Goal: Task Accomplishment & Management: Manage account settings

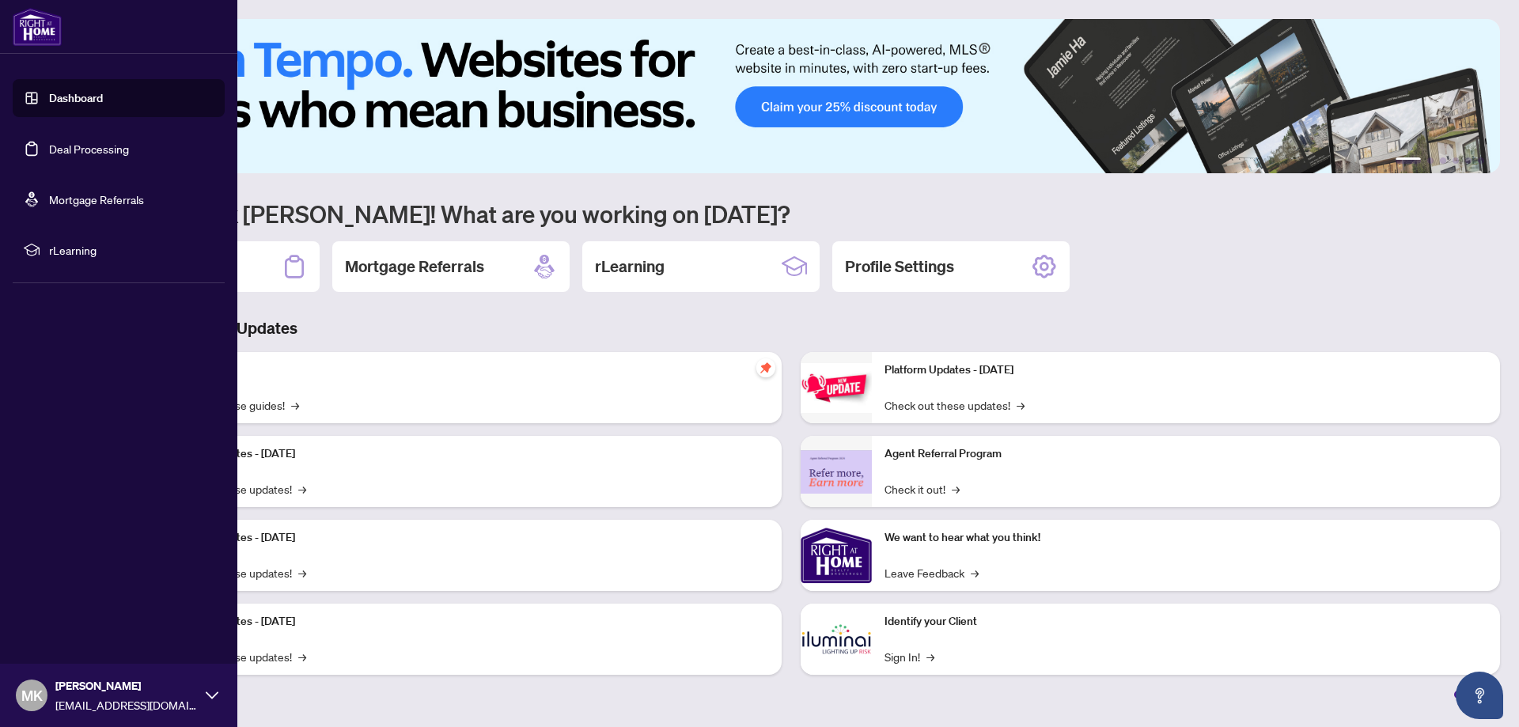
click at [55, 145] on link "Deal Processing" at bounding box center [89, 149] width 80 height 14
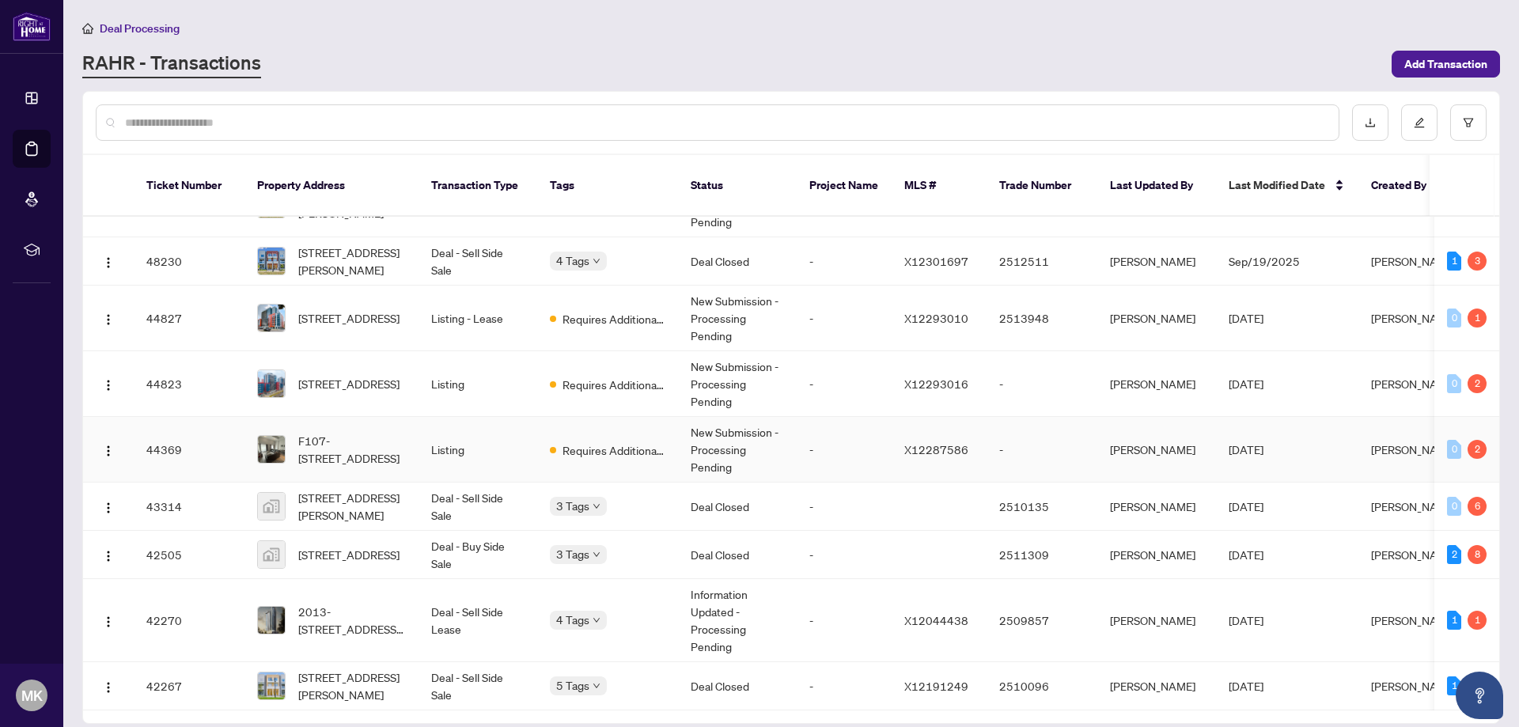
scroll to position [475, 0]
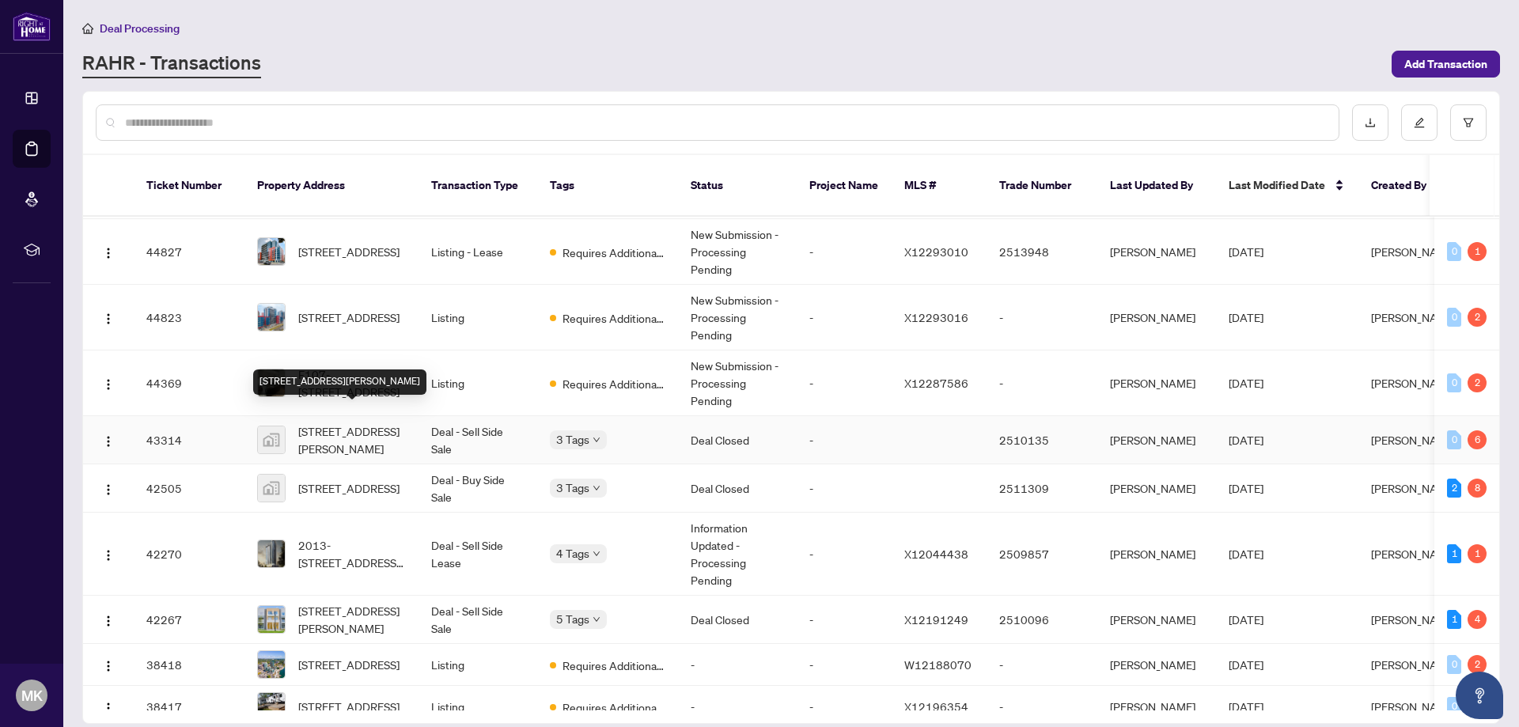
click at [349, 423] on span "36 Regina Street North #402, Waterloo, ON N2J 3A2, Canada" at bounding box center [352, 440] width 108 height 35
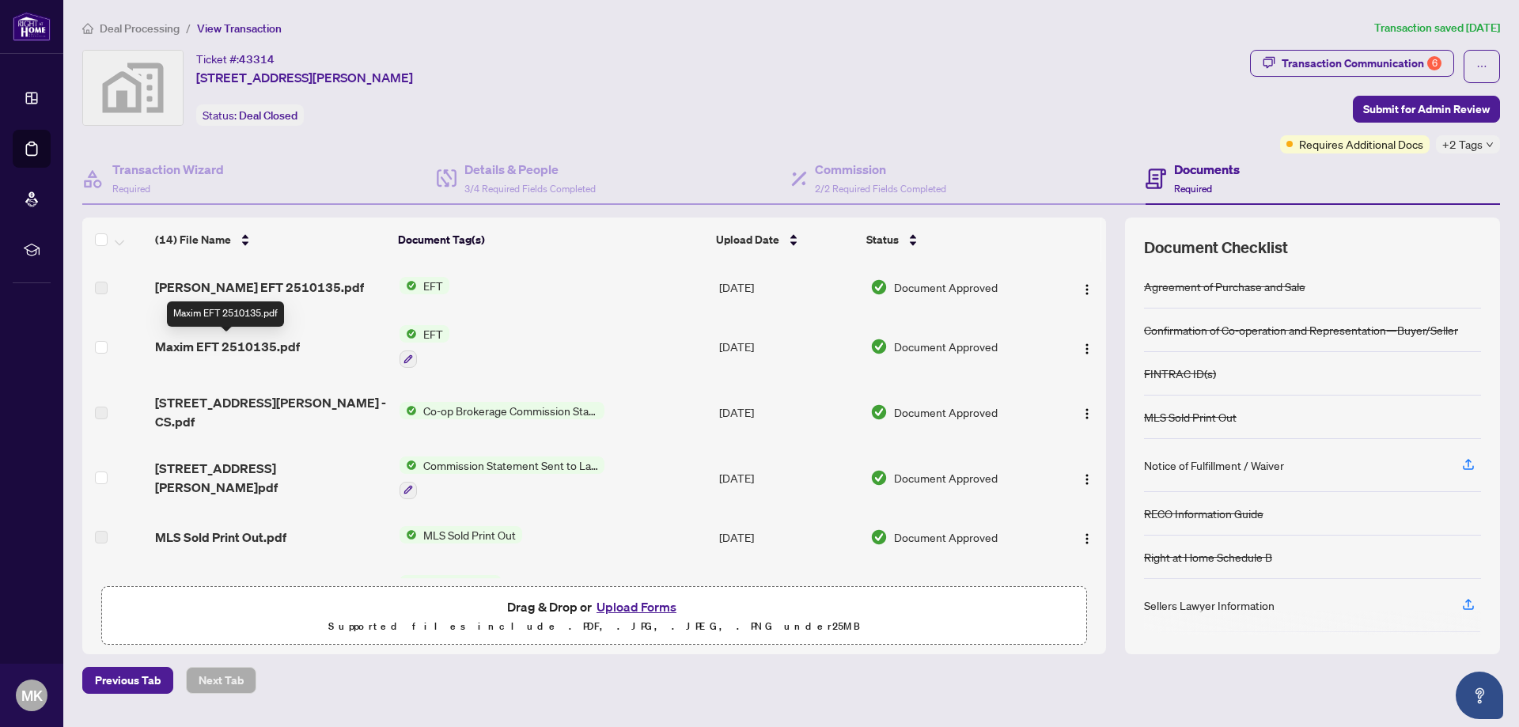
click at [269, 348] on span "Maxim EFT 2510135.pdf" at bounding box center [227, 346] width 145 height 19
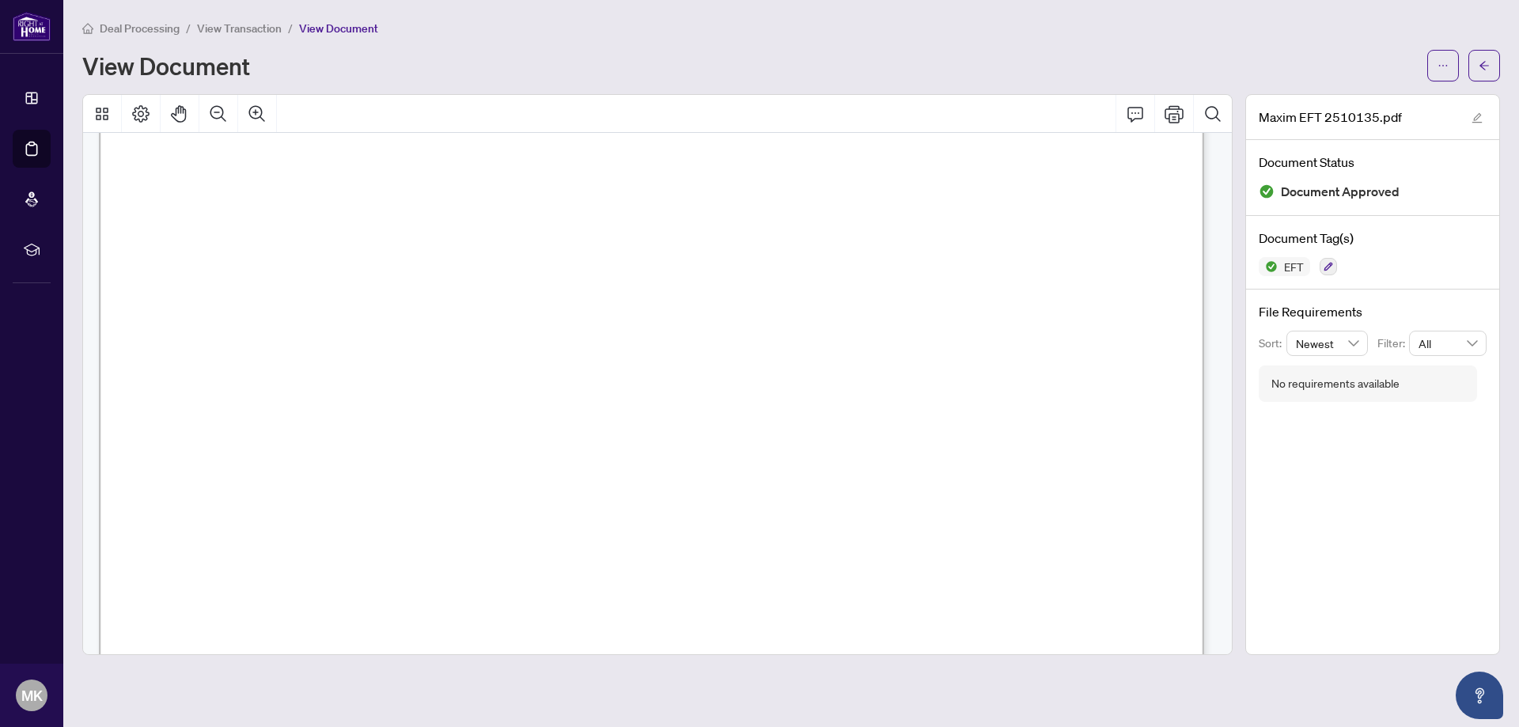
scroll to position [941, 0]
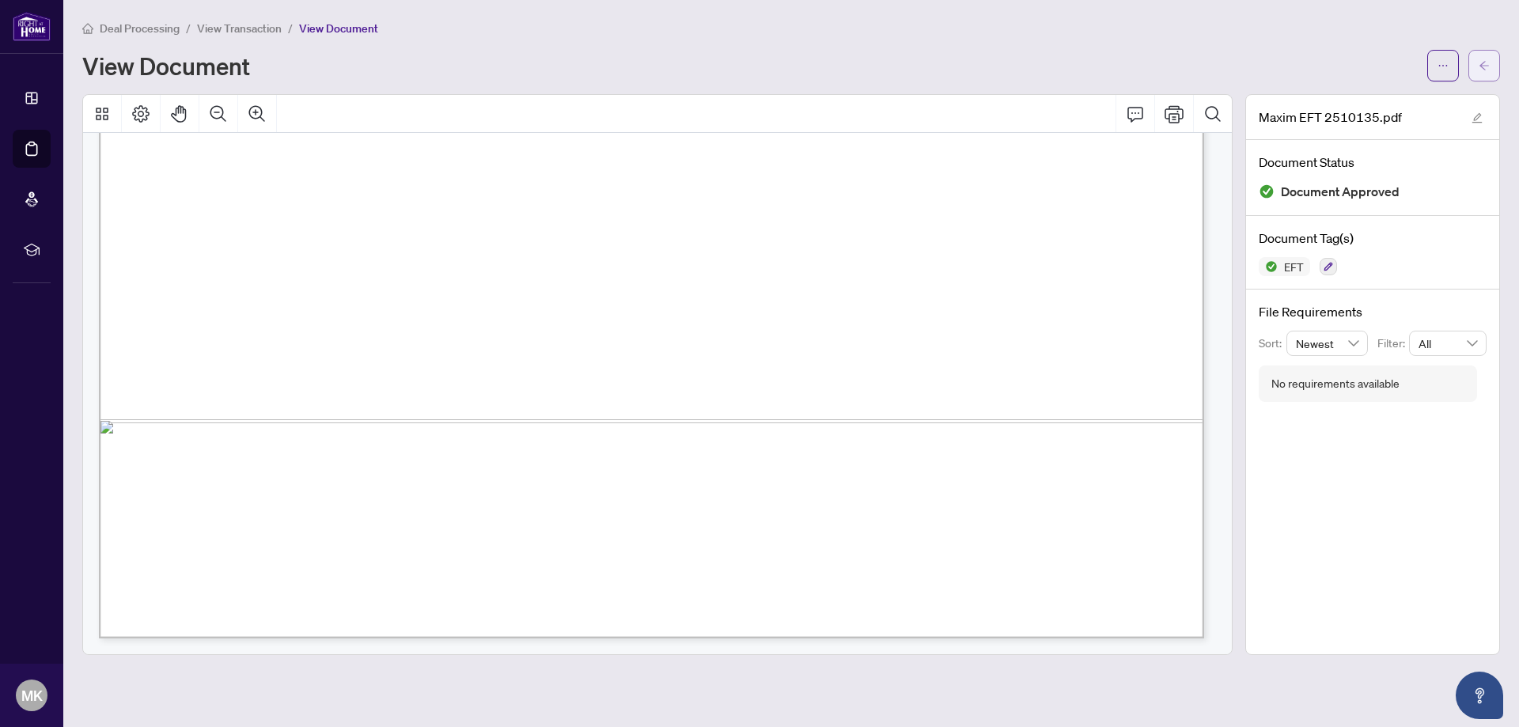
click at [1486, 75] on span "button" at bounding box center [1484, 65] width 11 height 25
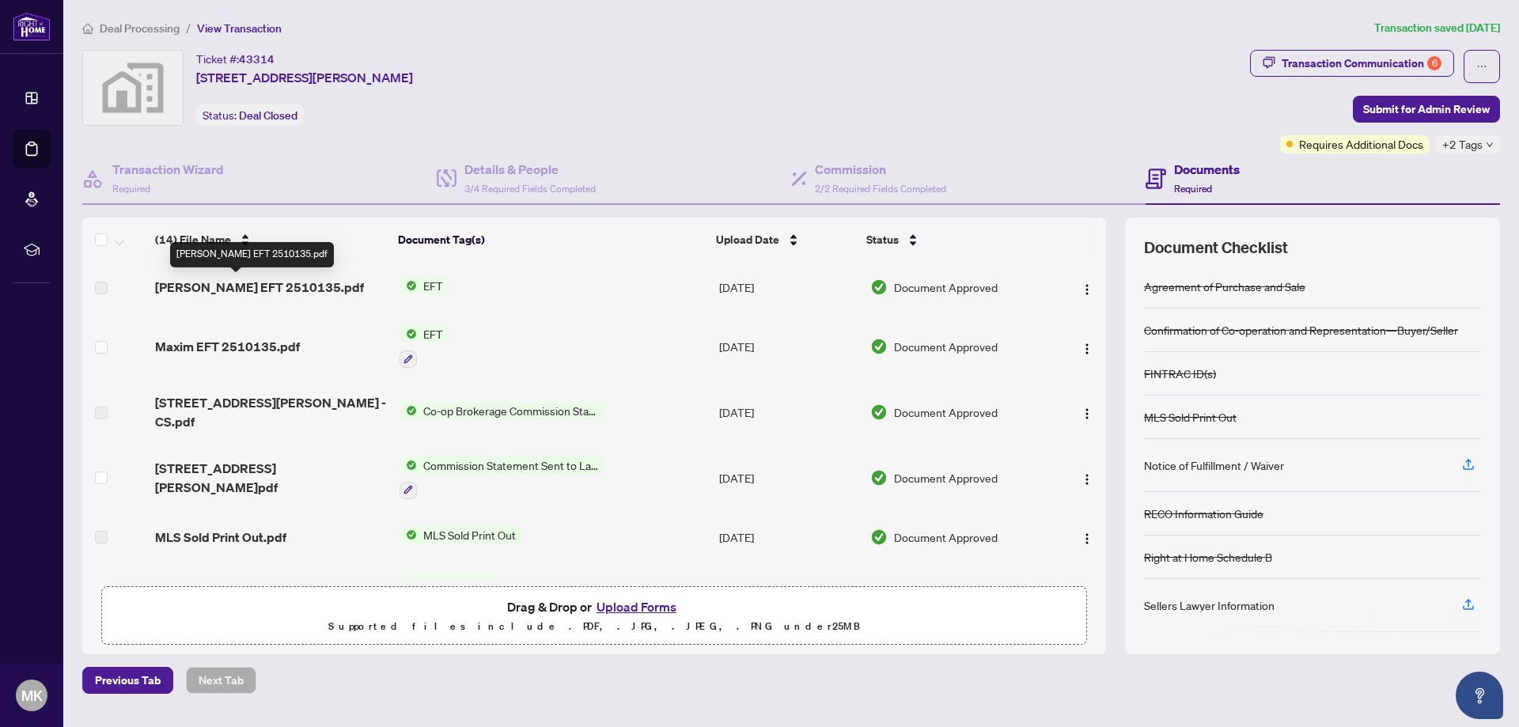
click at [275, 285] on span "Anastasia EFT 2510135.pdf" at bounding box center [259, 287] width 209 height 19
click at [267, 347] on span "Maxim EFT 2510135.pdf" at bounding box center [227, 346] width 145 height 19
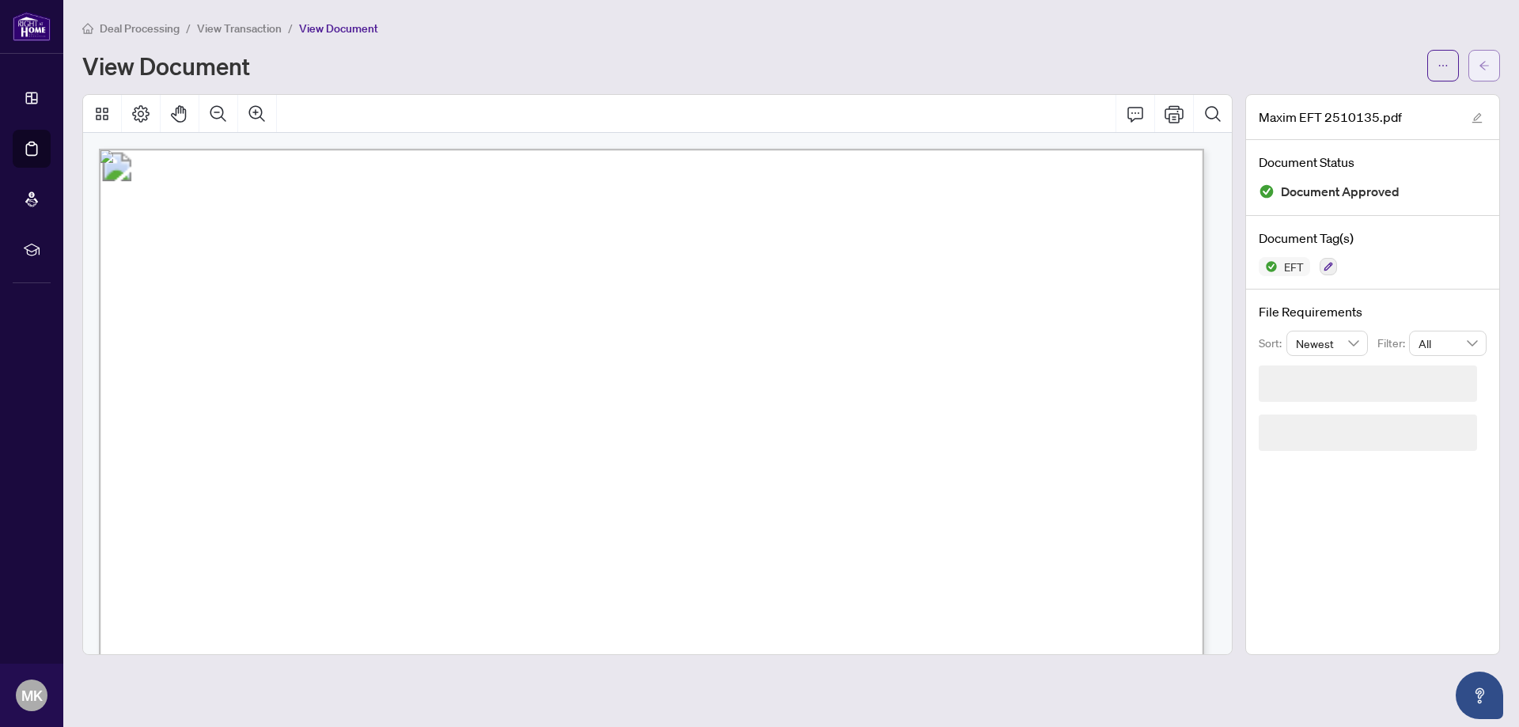
click at [1483, 56] on span "button" at bounding box center [1484, 65] width 11 height 25
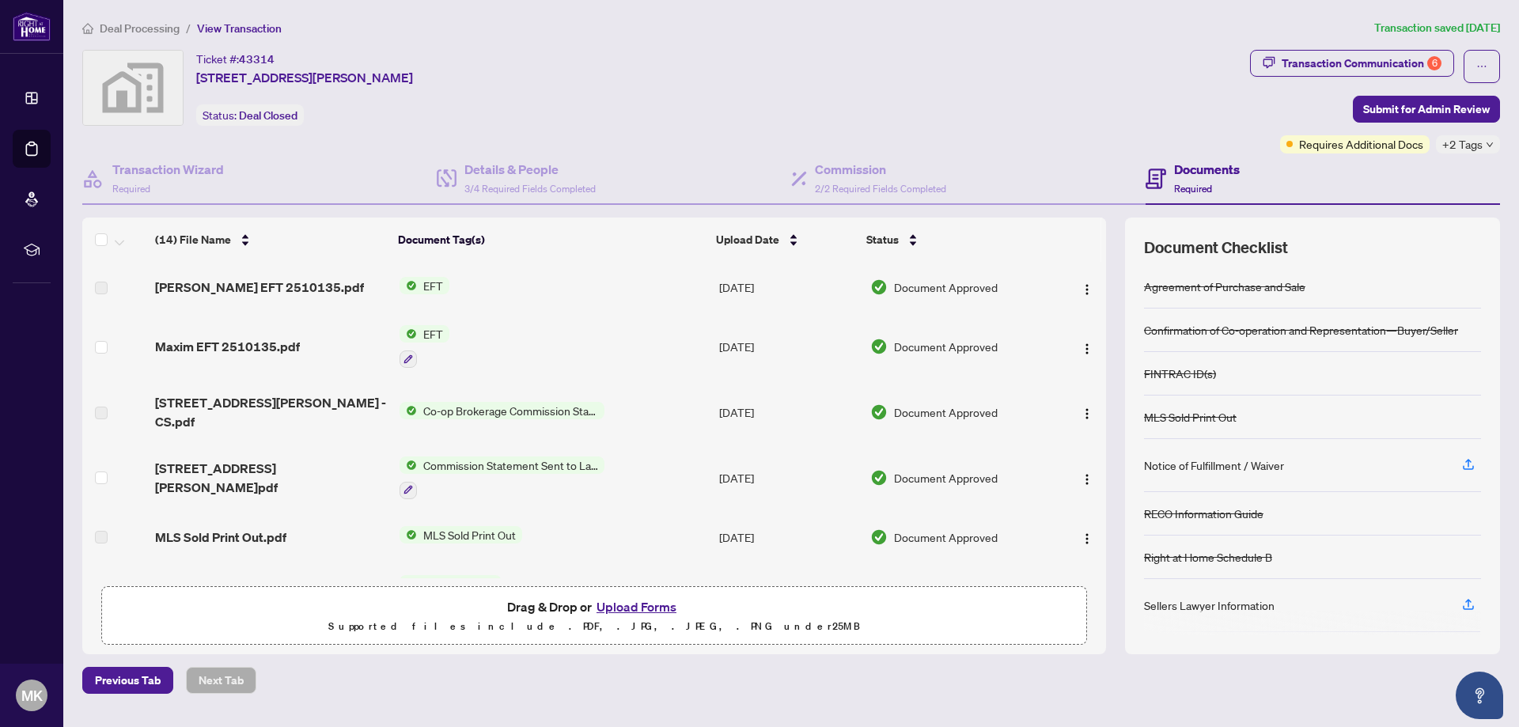
click at [250, 343] on span "Maxim EFT 2510135.pdf" at bounding box center [227, 346] width 145 height 19
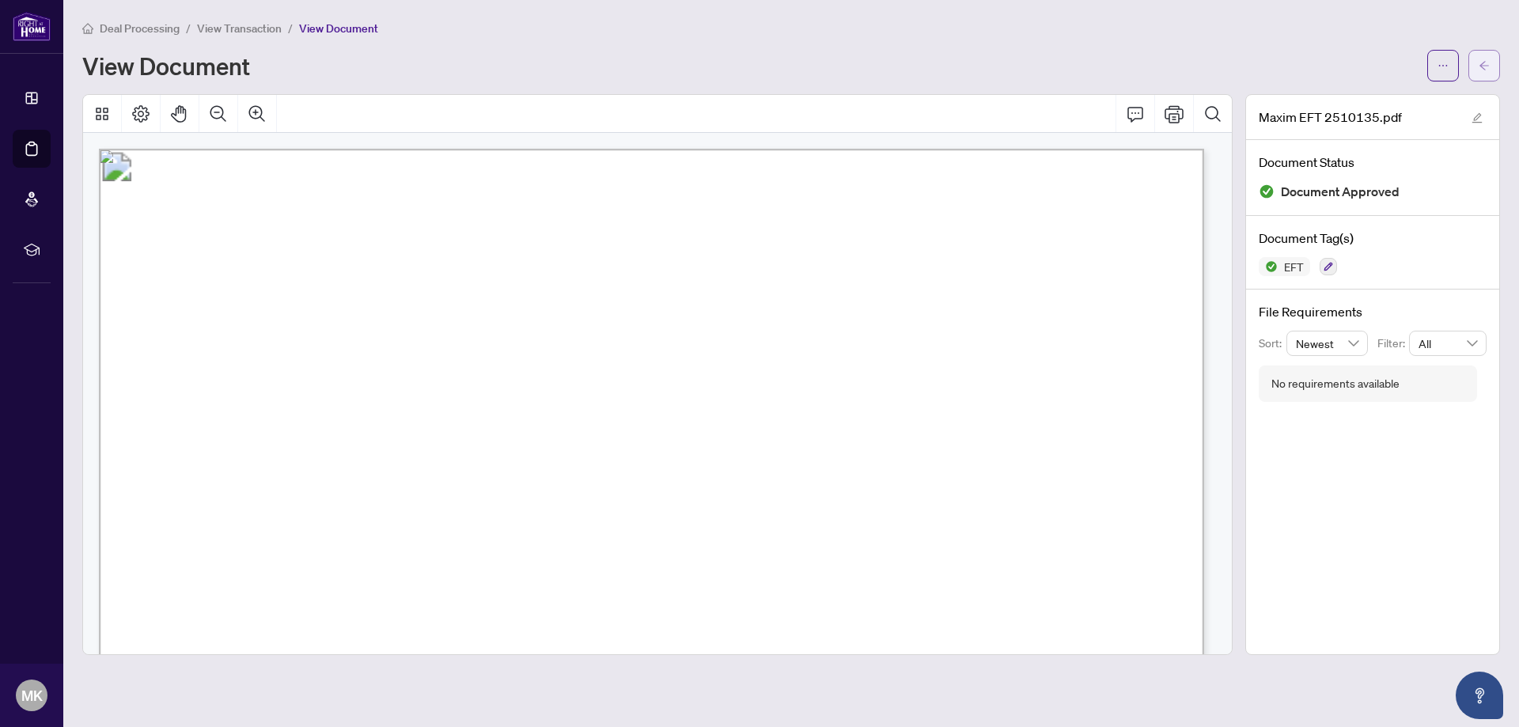
click at [1484, 57] on span "button" at bounding box center [1484, 65] width 11 height 25
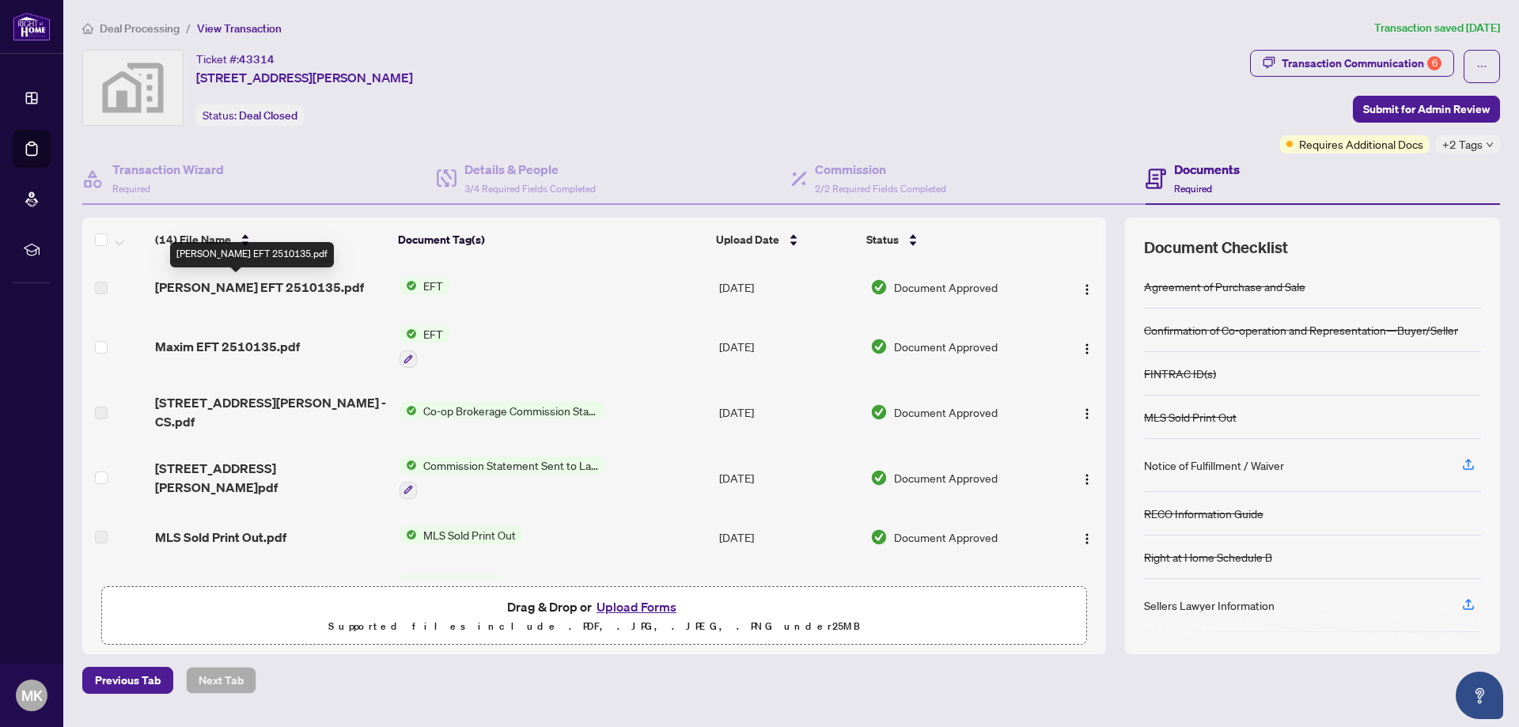
click at [256, 284] on span "Anastasia EFT 2510135.pdf" at bounding box center [259, 287] width 209 height 19
click at [544, 172] on h4 "Details & People" at bounding box center [530, 169] width 131 height 19
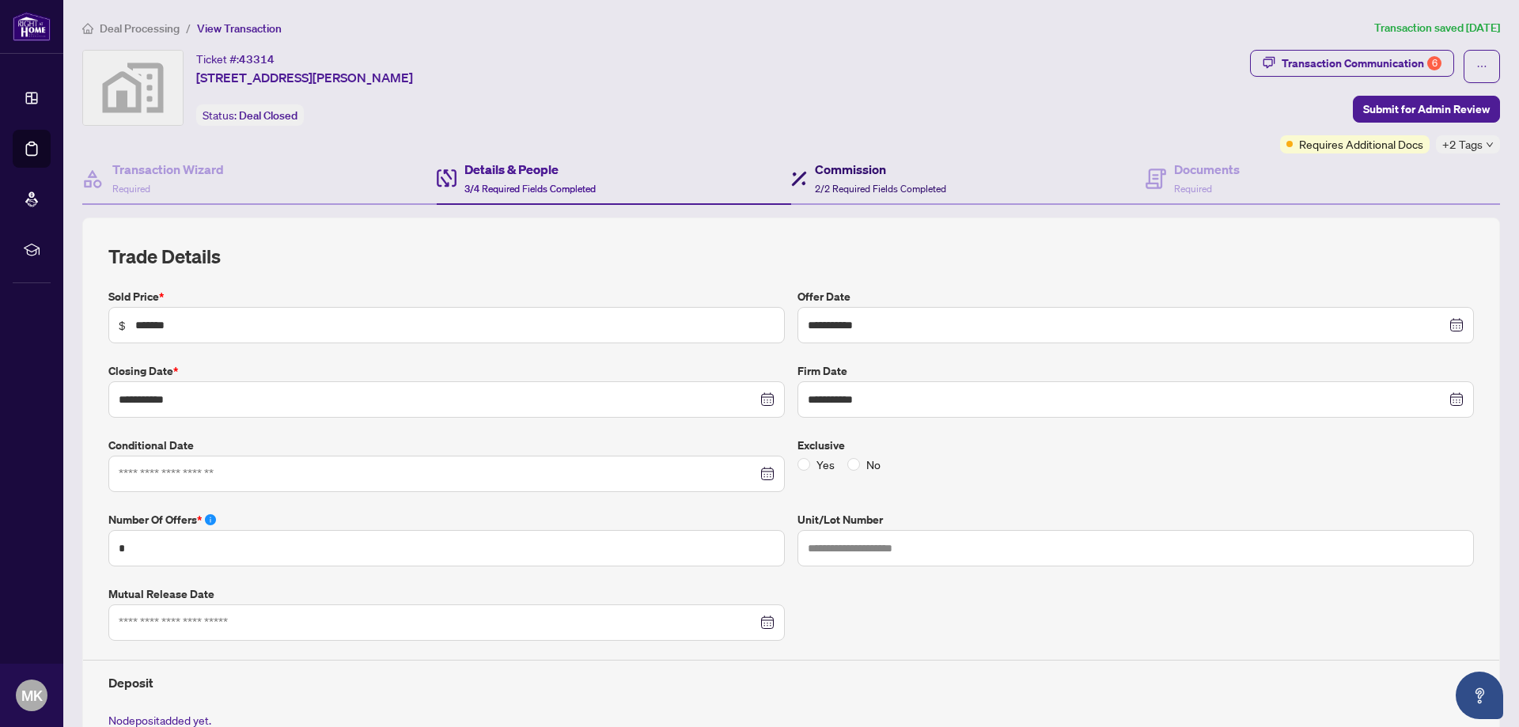
click at [850, 177] on h4 "Commission" at bounding box center [880, 169] width 131 height 19
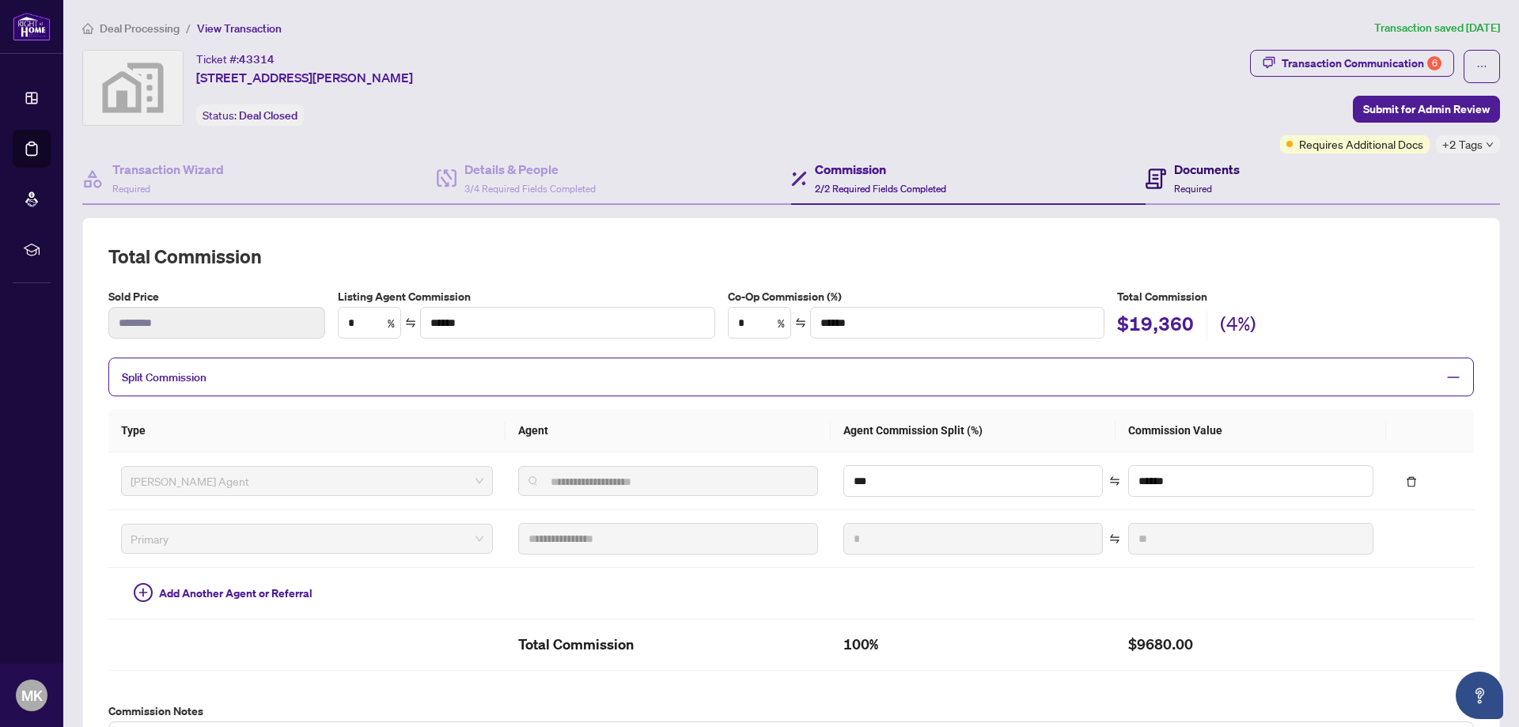
click at [1197, 170] on h4 "Documents" at bounding box center [1207, 169] width 66 height 19
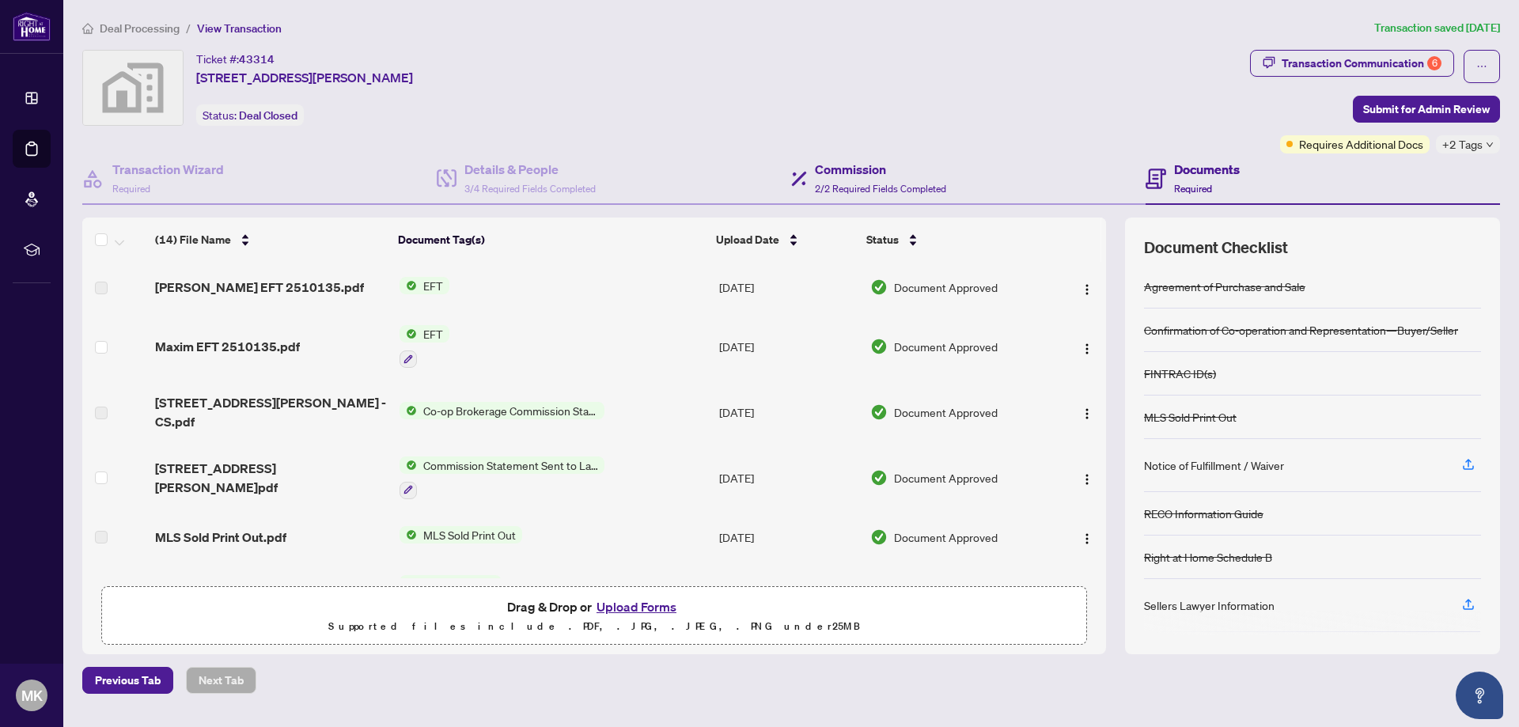
click at [895, 199] on div "Commission 2/2 Required Fields Completed" at bounding box center [968, 179] width 355 height 51
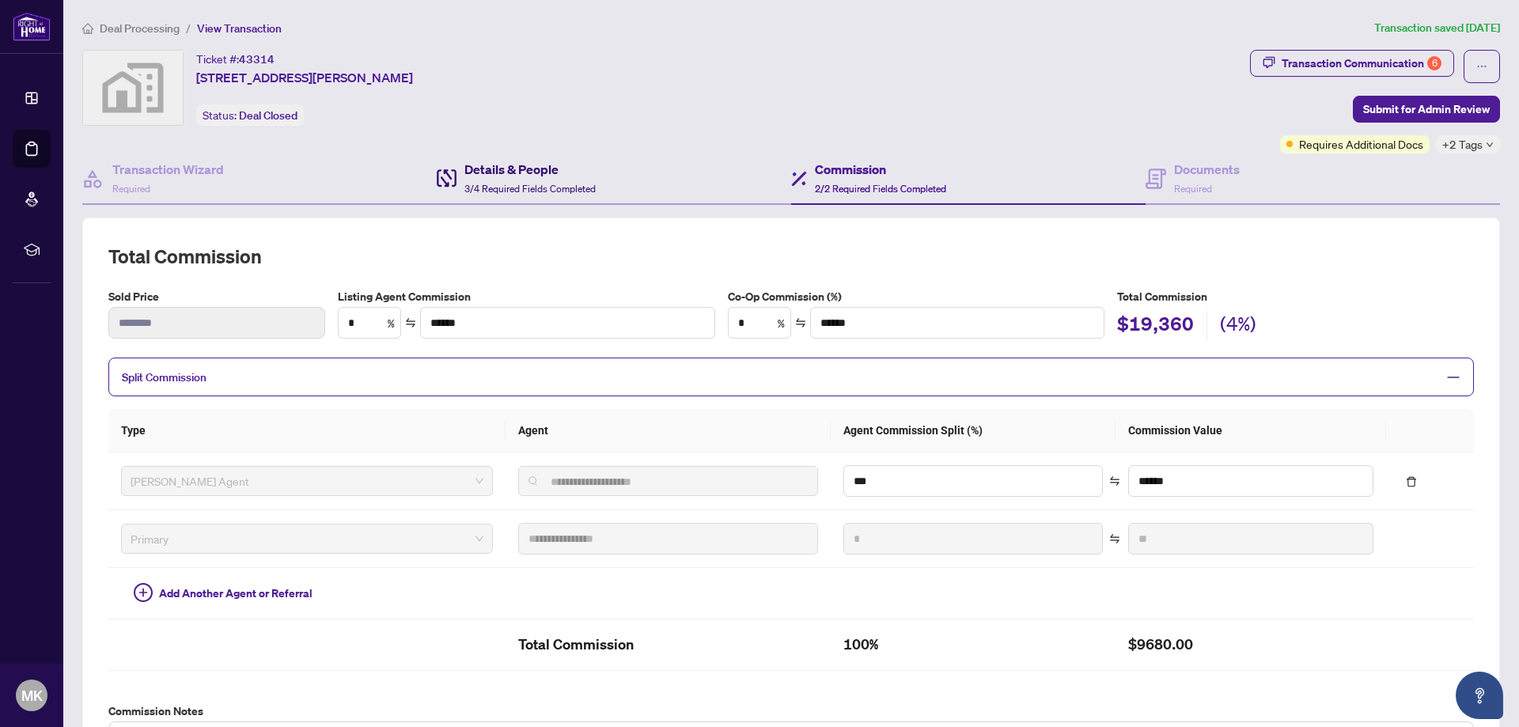
click at [579, 190] on span "3/4 Required Fields Completed" at bounding box center [530, 189] width 131 height 12
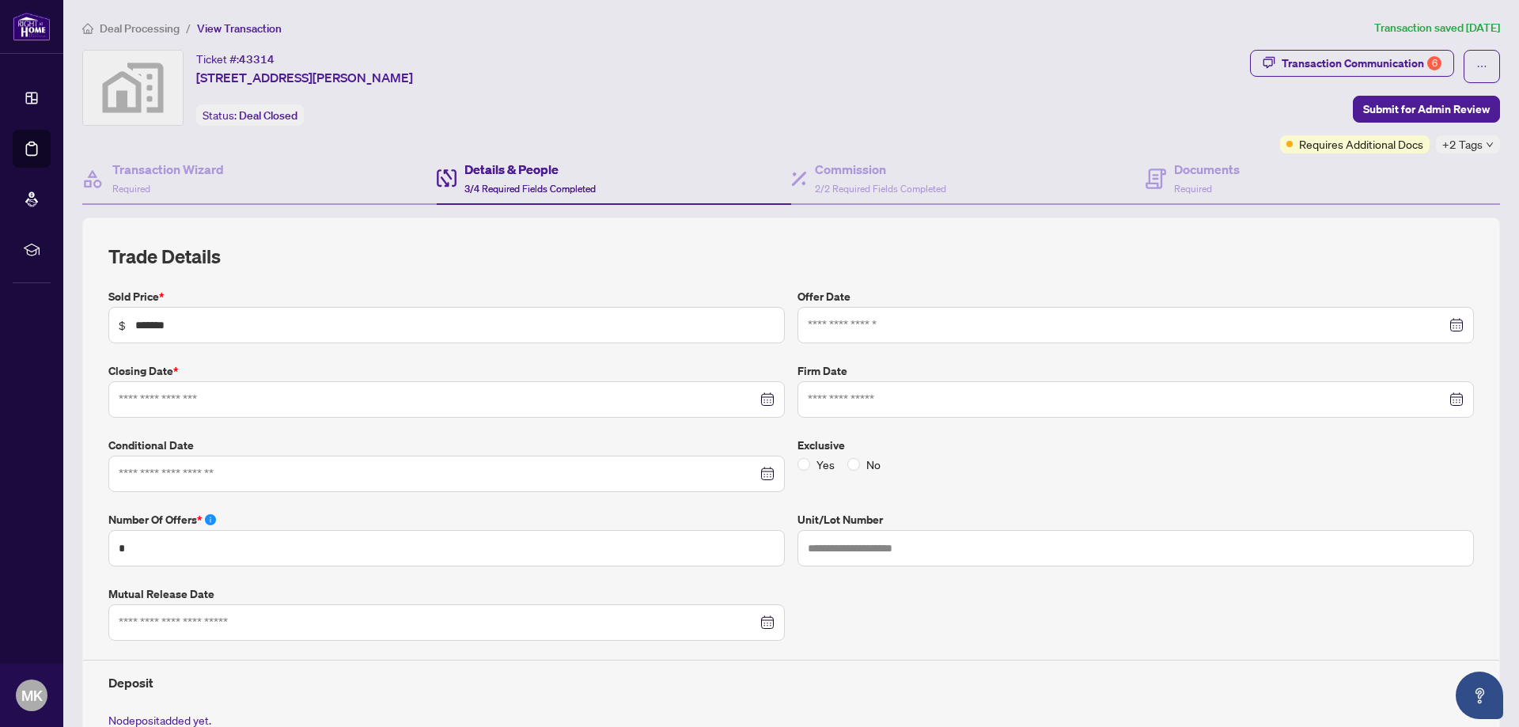
type input "**********"
drag, startPoint x: 886, startPoint y: 174, endPoint x: 867, endPoint y: 183, distance: 21.6
click at [886, 174] on h4 "Commission" at bounding box center [880, 169] width 131 height 19
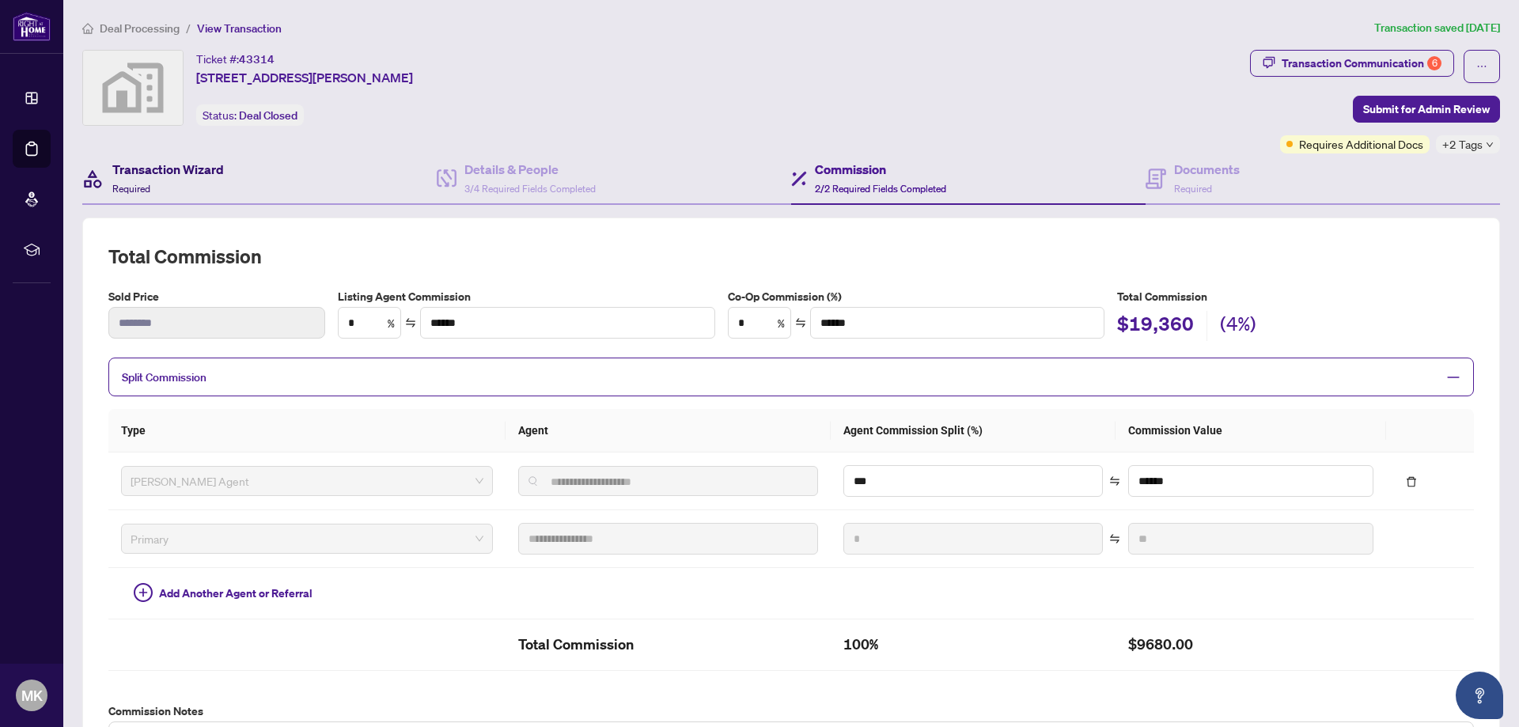
click at [195, 163] on h4 "Transaction Wizard" at bounding box center [168, 169] width 112 height 19
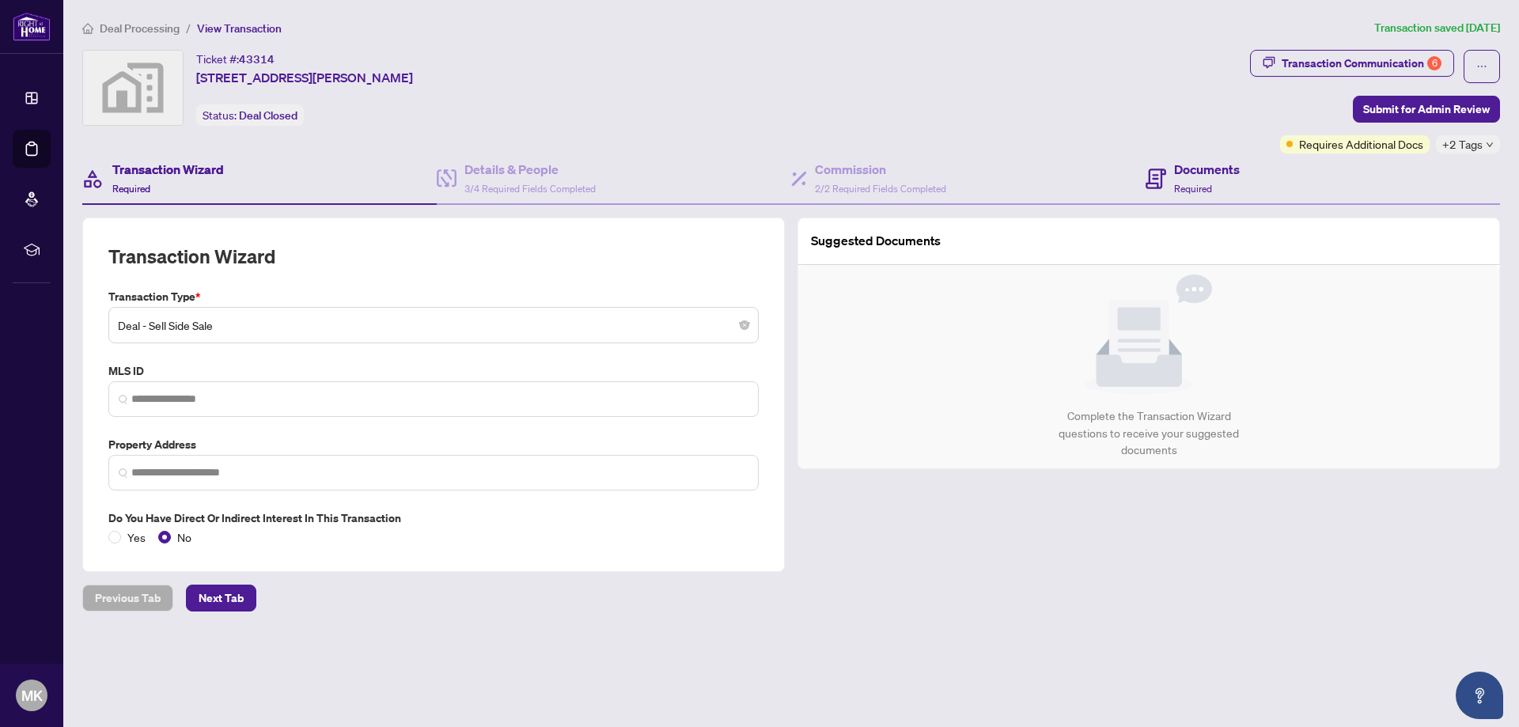
type input "**********"
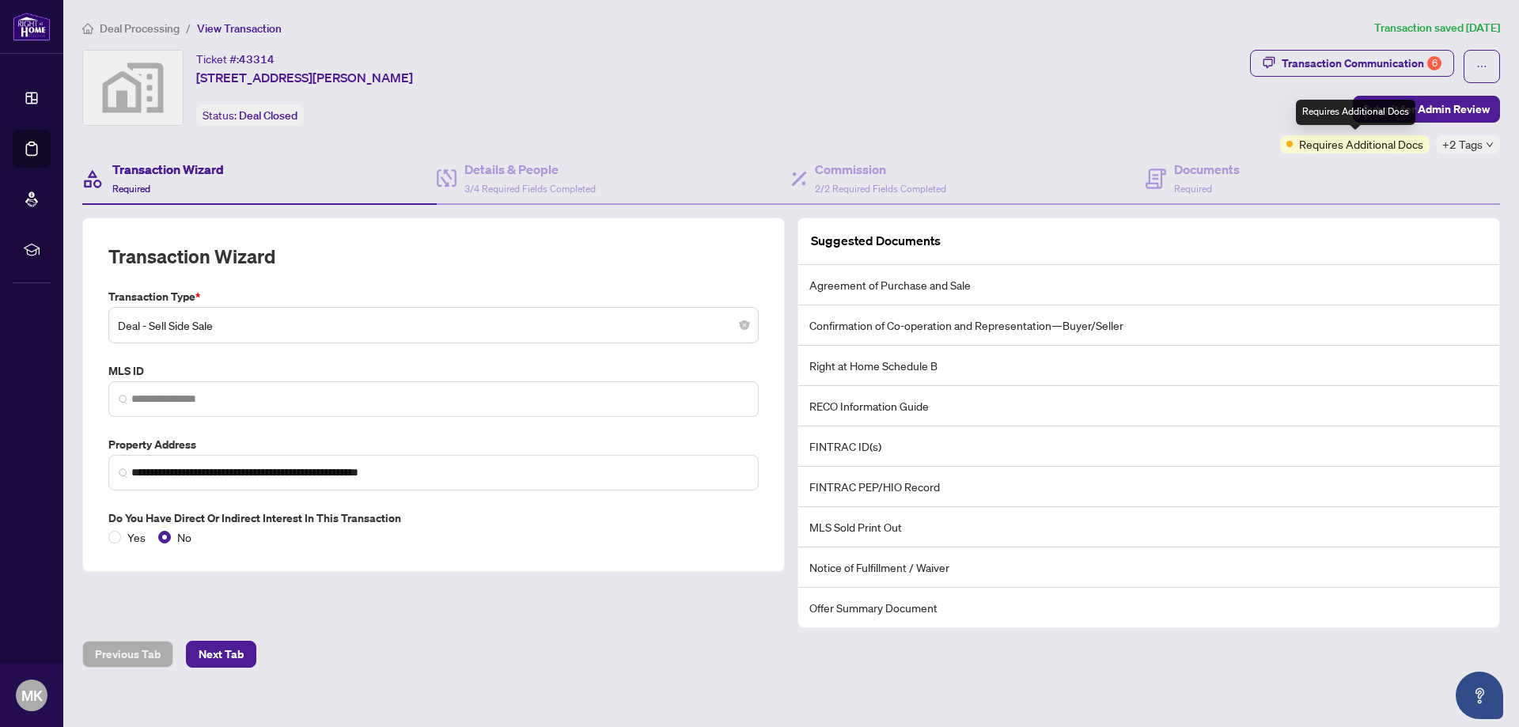
click at [1385, 146] on span "Requires Additional Docs" at bounding box center [1361, 143] width 124 height 17
click at [146, 180] on div "Transaction Wizard Required" at bounding box center [168, 178] width 112 height 37
click at [1489, 146] on icon "down" at bounding box center [1490, 145] width 8 height 8
click at [1489, 146] on div "Final Trade" at bounding box center [1421, 151] width 139 height 19
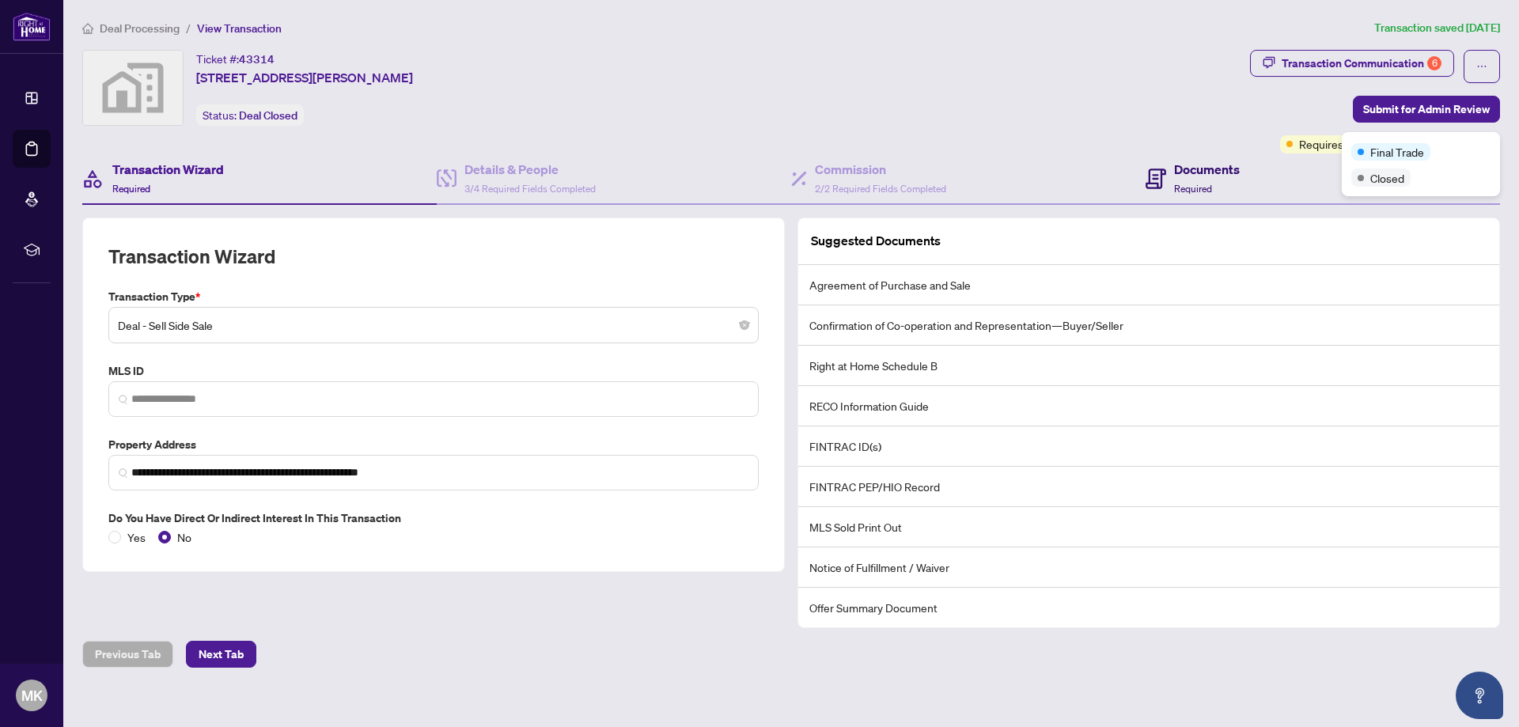
click at [1228, 176] on h4 "Documents" at bounding box center [1207, 169] width 66 height 19
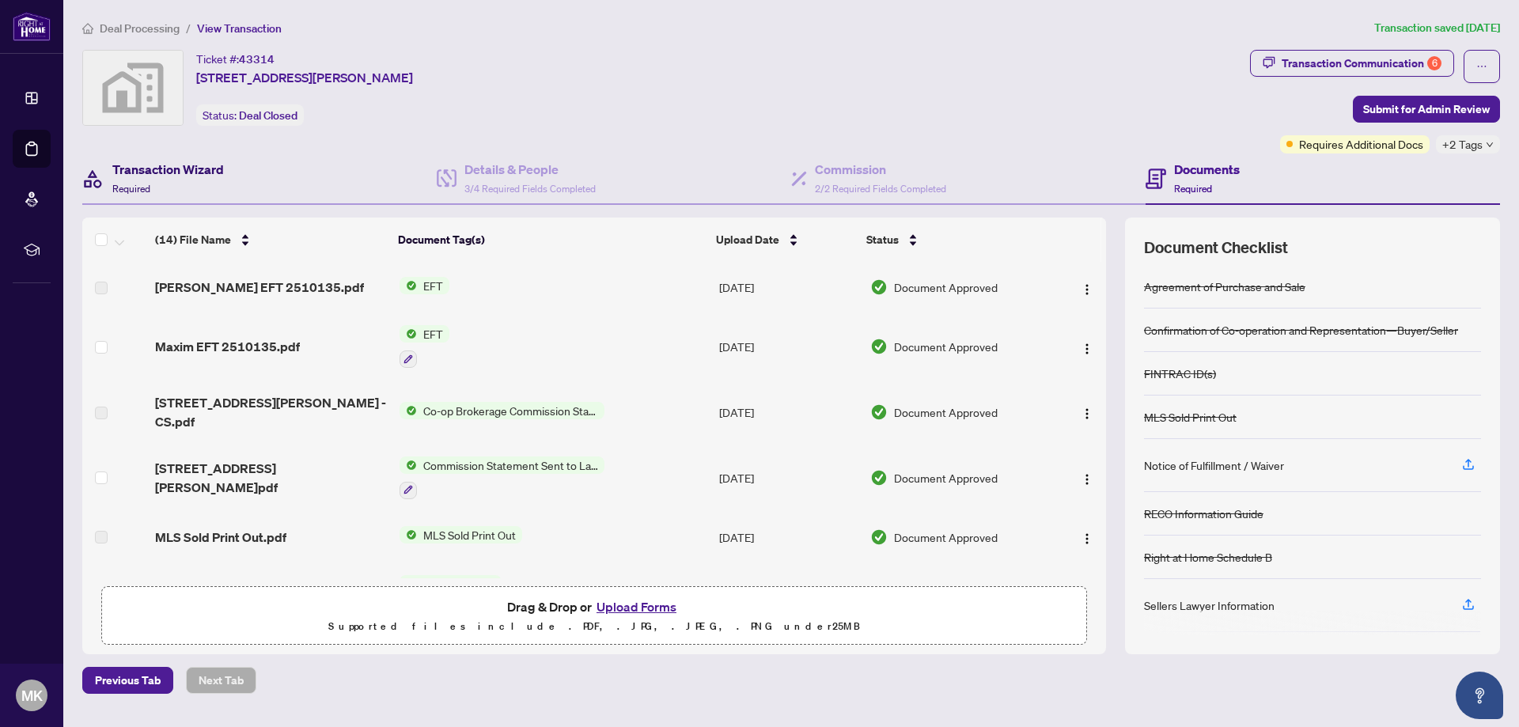
click at [137, 191] on span "Required" at bounding box center [131, 189] width 38 height 12
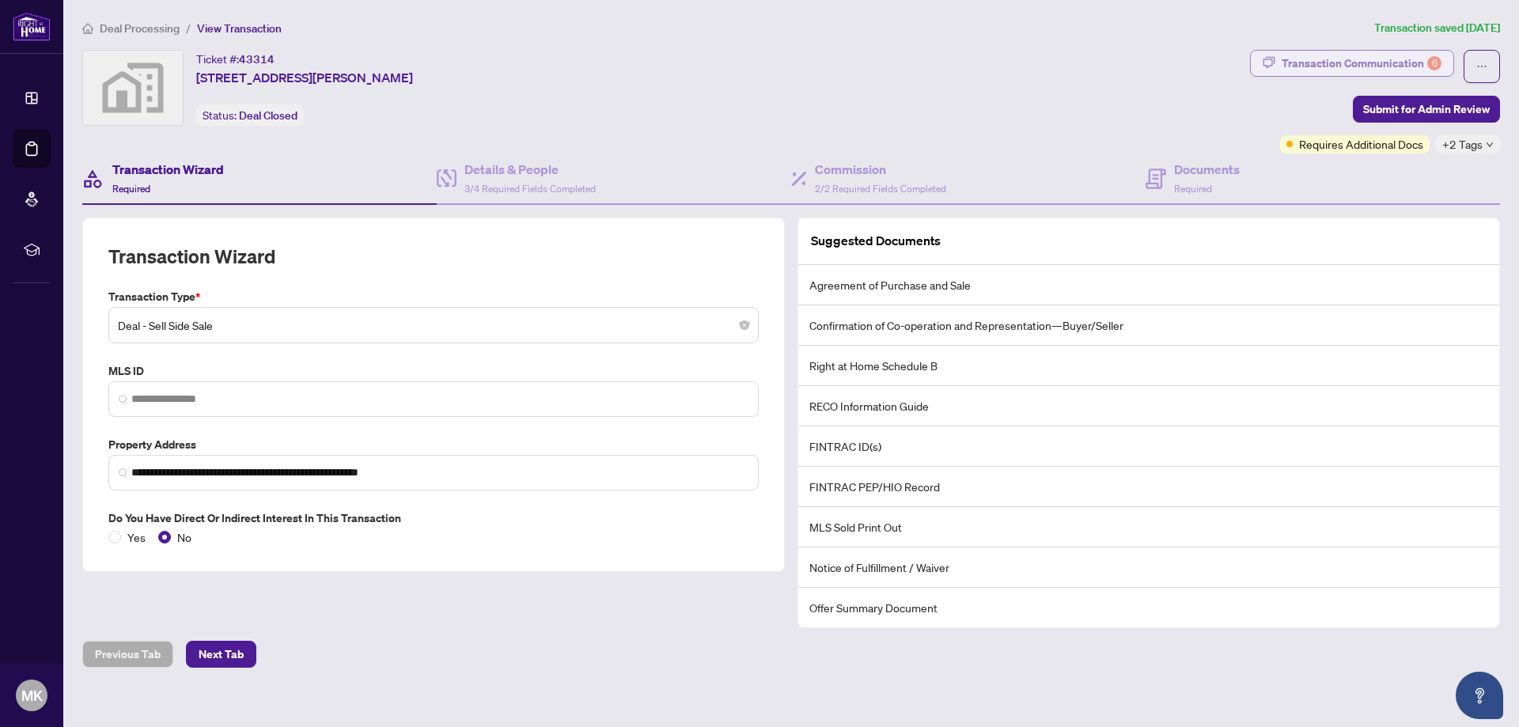
click at [1321, 64] on div "Transaction Communication 6" at bounding box center [1362, 63] width 160 height 25
type textarea "**********"
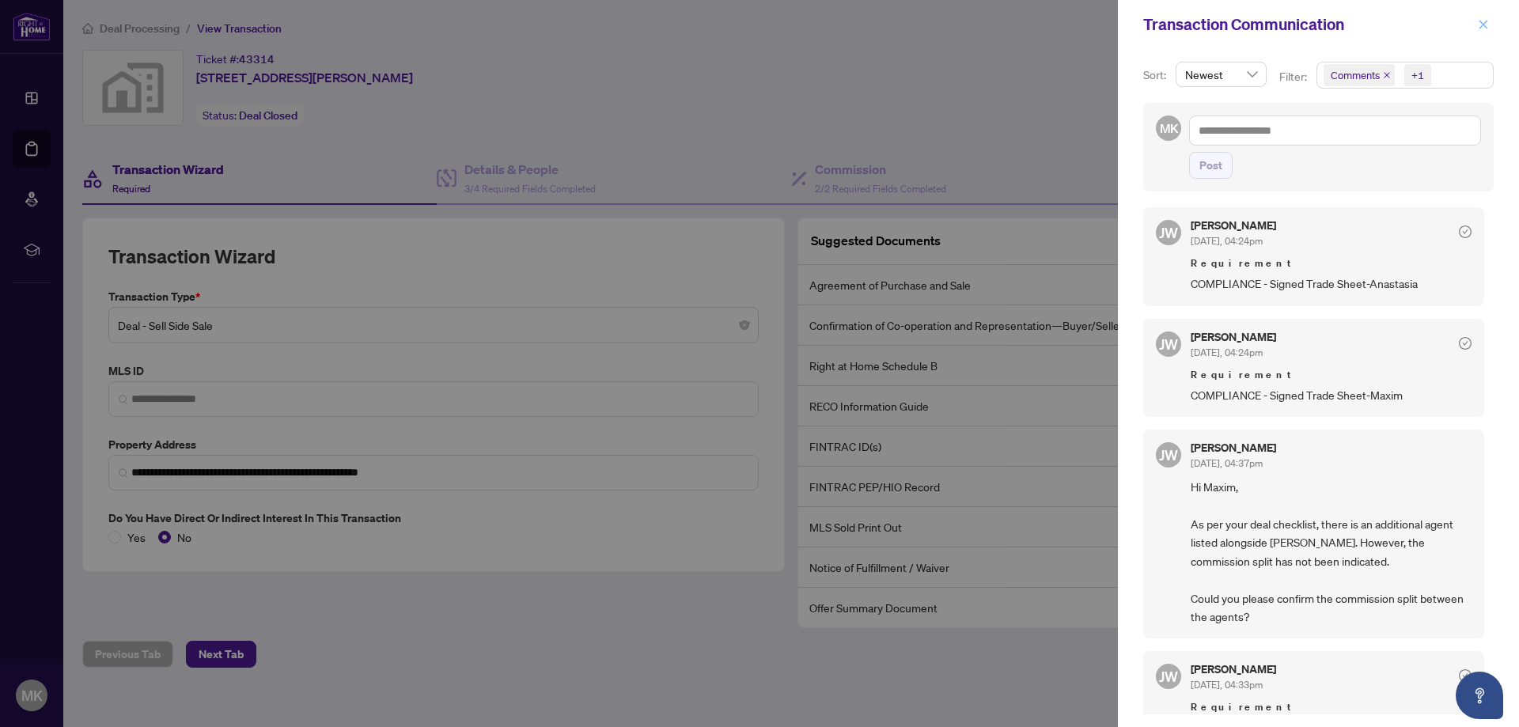
click at [1480, 25] on icon "close" at bounding box center [1483, 24] width 11 height 11
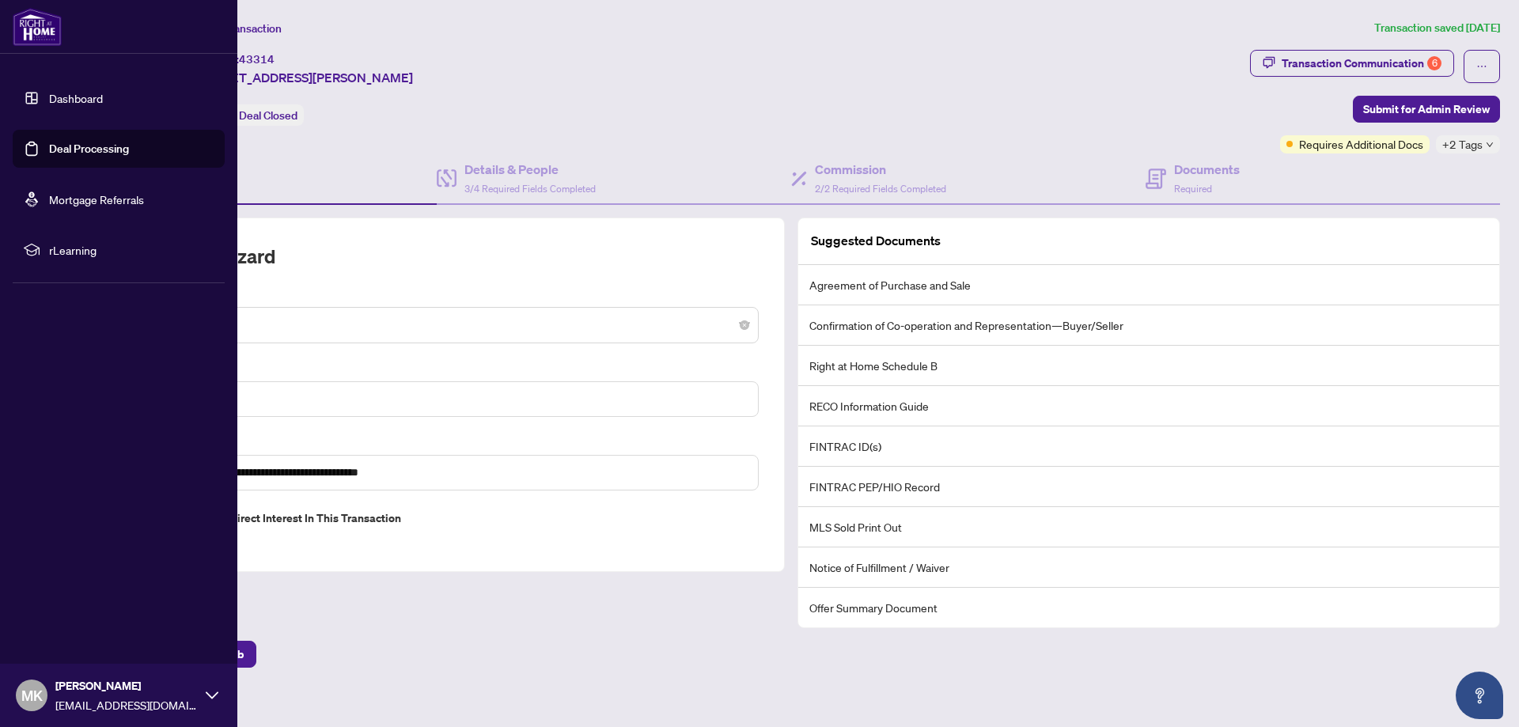
click at [54, 94] on link "Dashboard" at bounding box center [76, 98] width 54 height 14
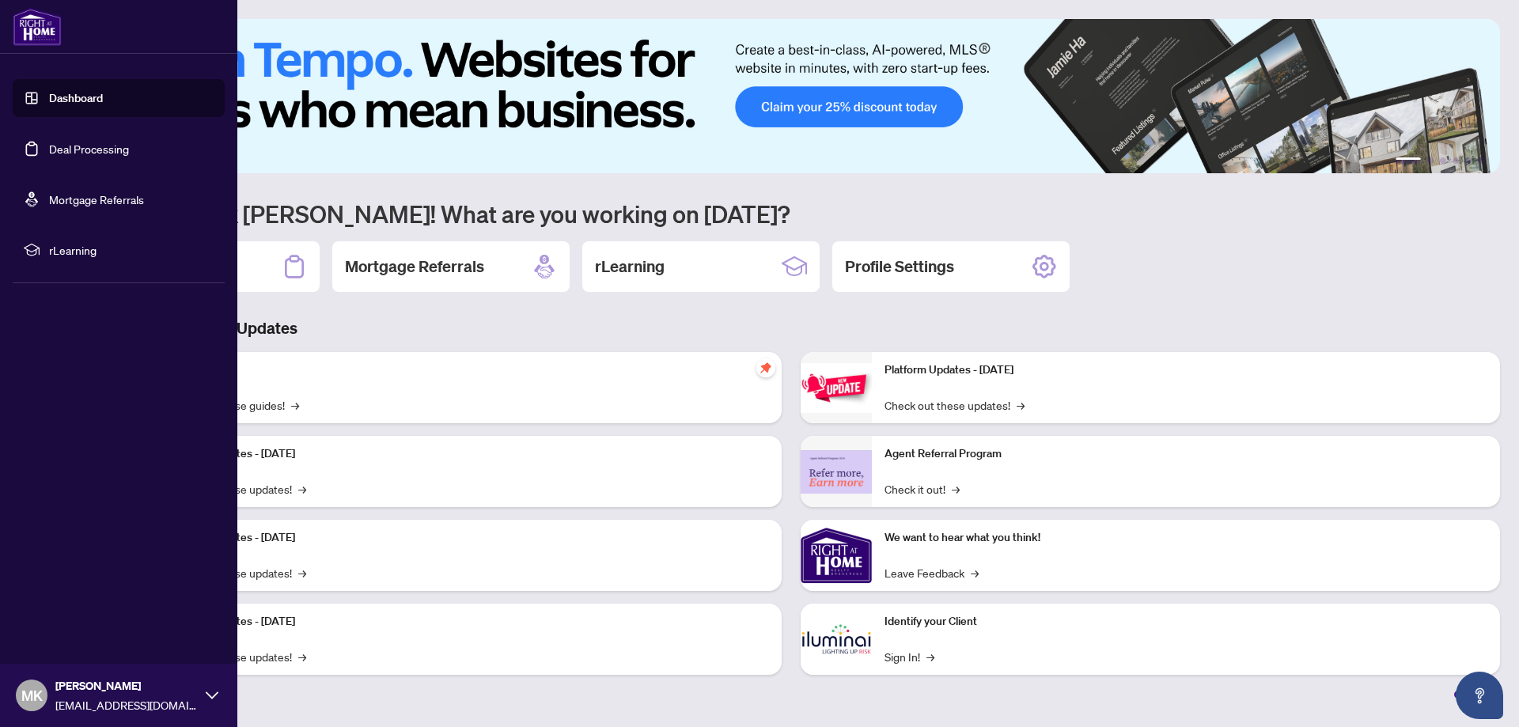
click at [70, 156] on link "Deal Processing" at bounding box center [89, 149] width 80 height 14
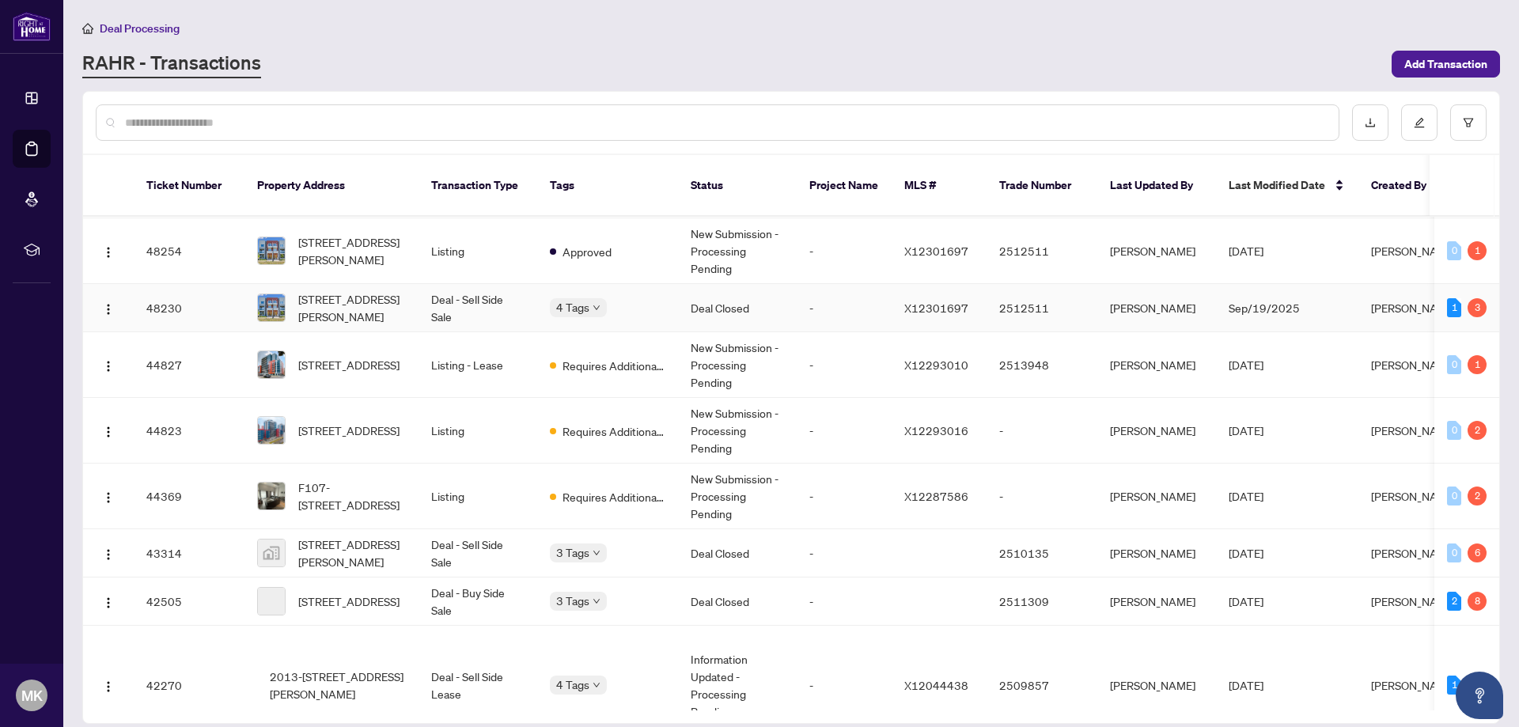
scroll to position [396, 0]
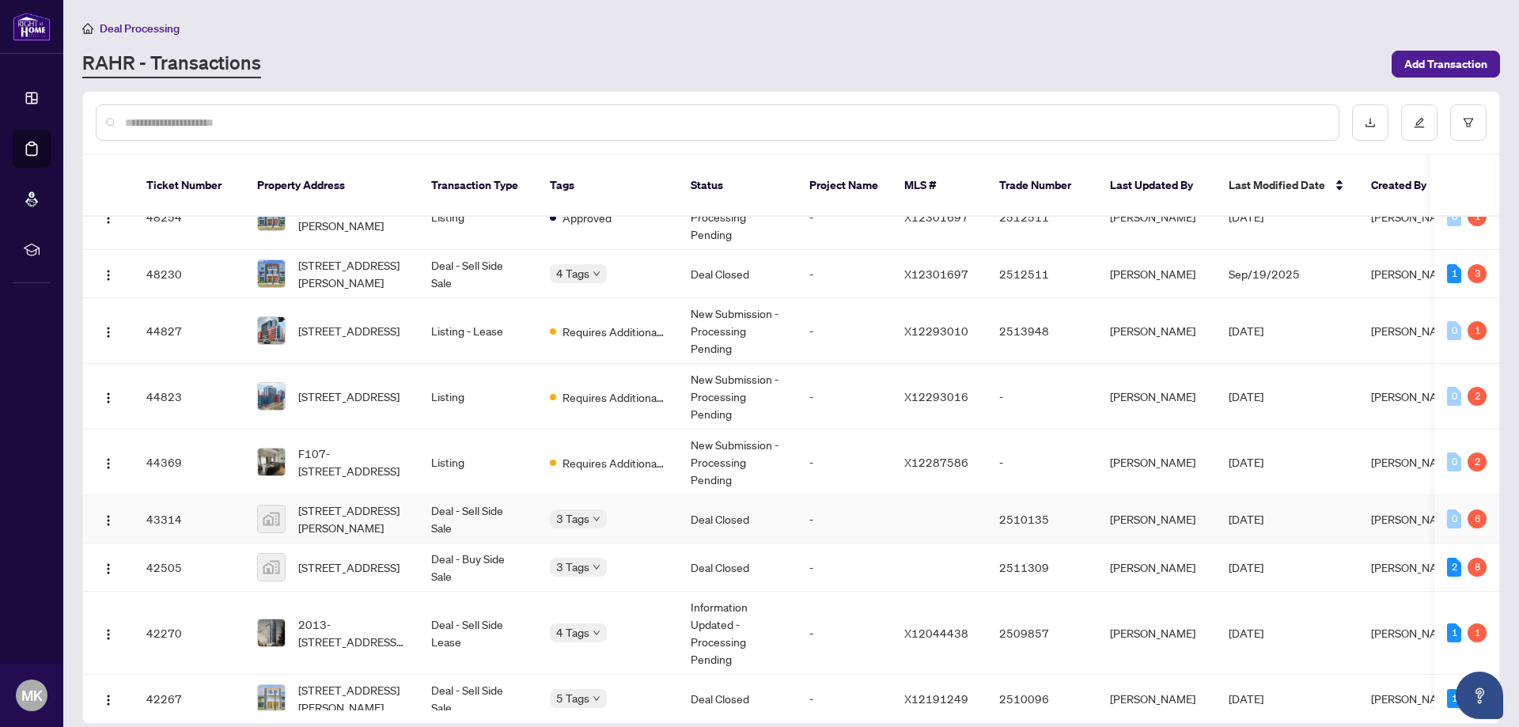
click at [336, 502] on span "36 Regina Street North #402, Waterloo, ON N2J 3A2, Canada" at bounding box center [352, 519] width 108 height 35
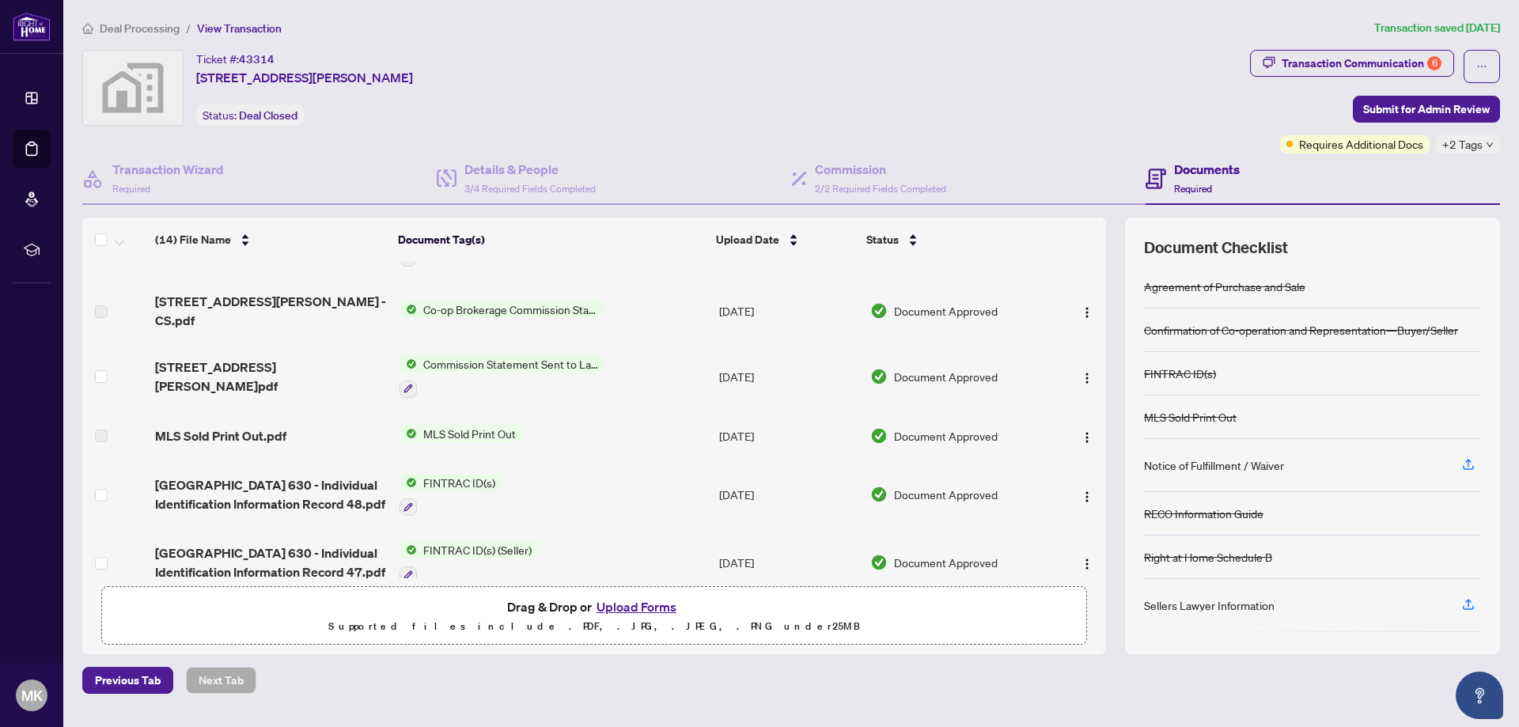
scroll to position [92, 0]
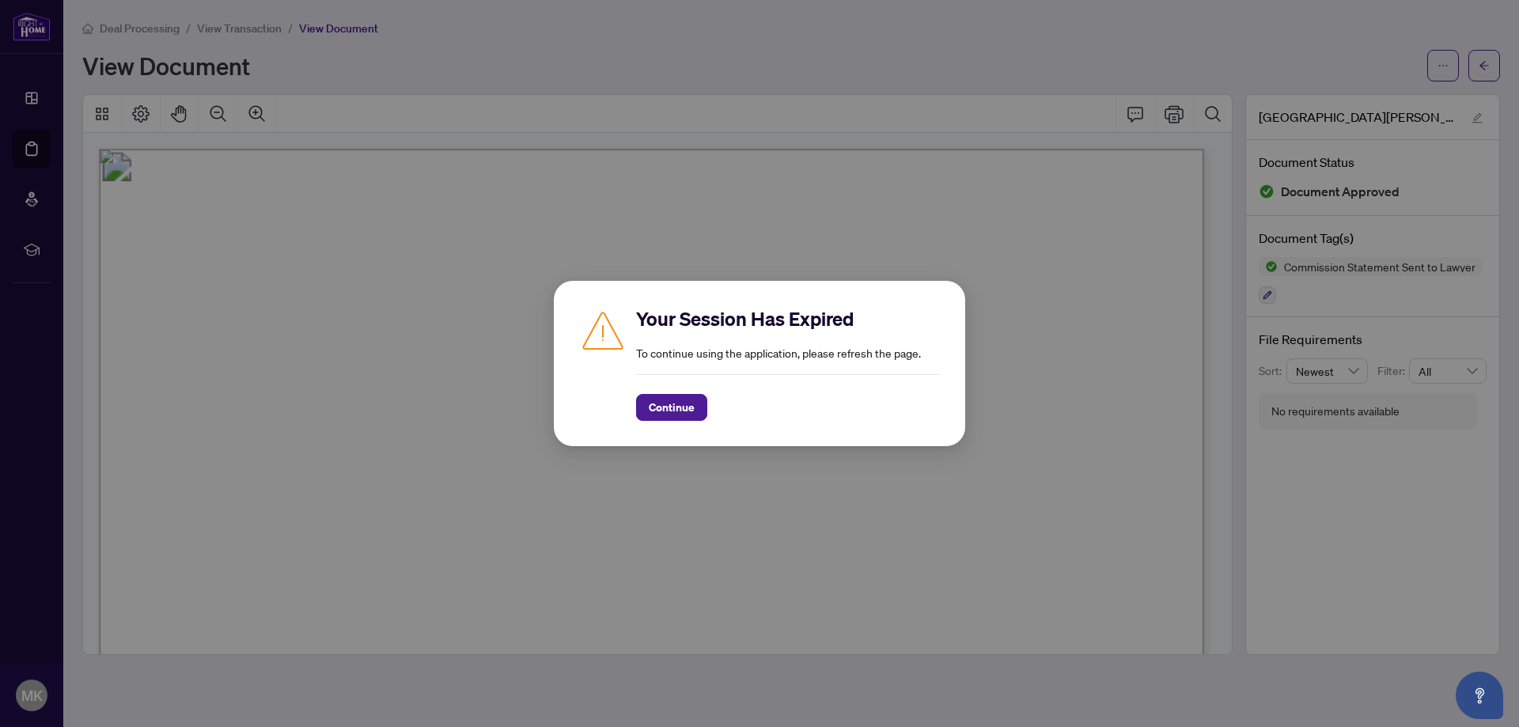
scroll to position [387, 0]
click at [697, 403] on button "Continue" at bounding box center [671, 407] width 71 height 27
